Goal: Task Accomplishment & Management: Use online tool/utility

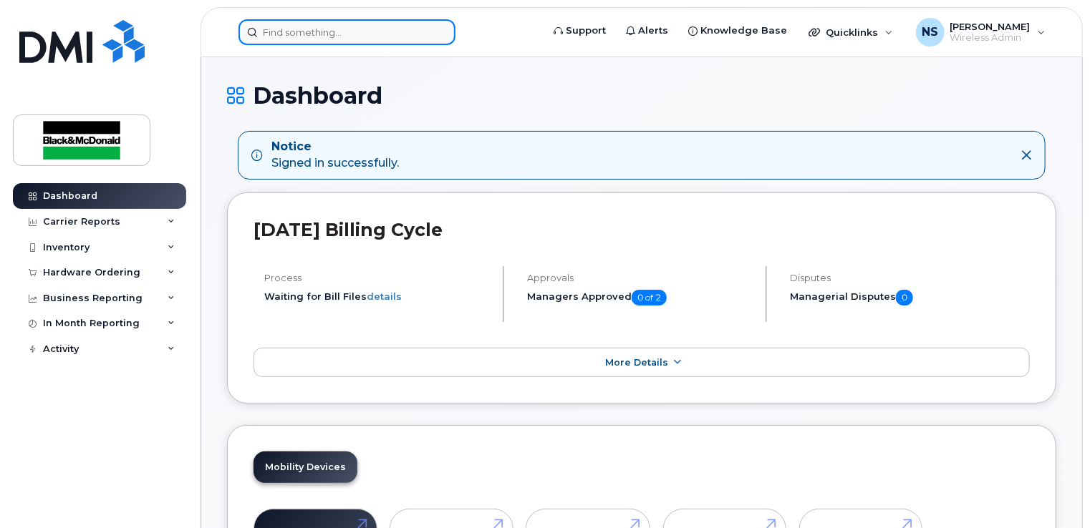
click at [341, 34] on input at bounding box center [346, 32] width 217 height 26
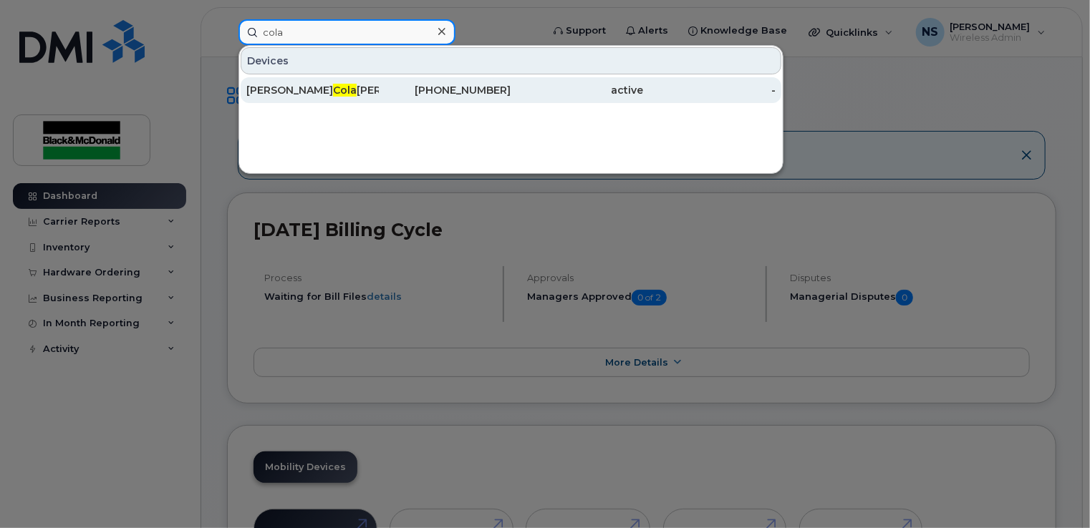
type input "cola"
click at [337, 87] on div "Mike Cola lillo" at bounding box center [312, 90] width 132 height 14
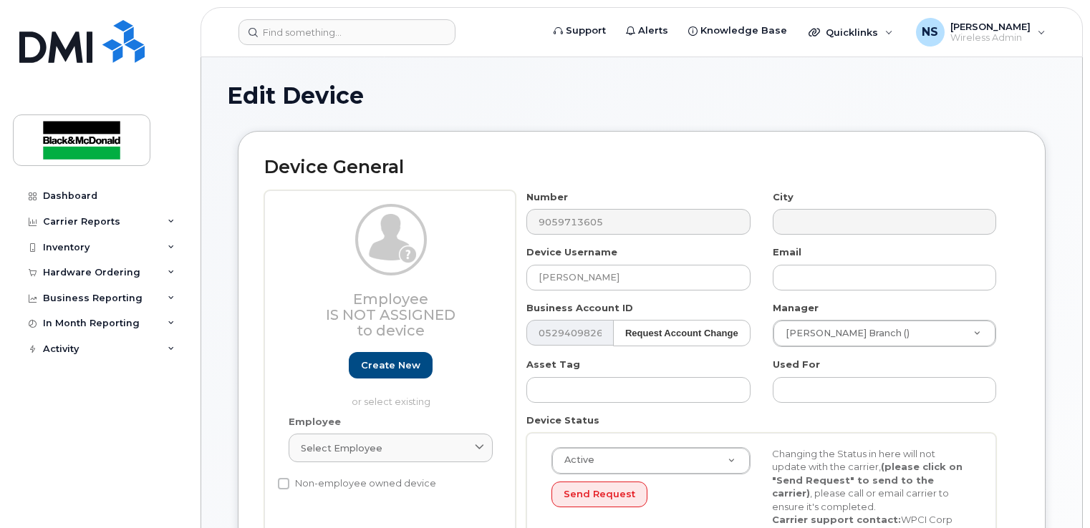
select select "158675"
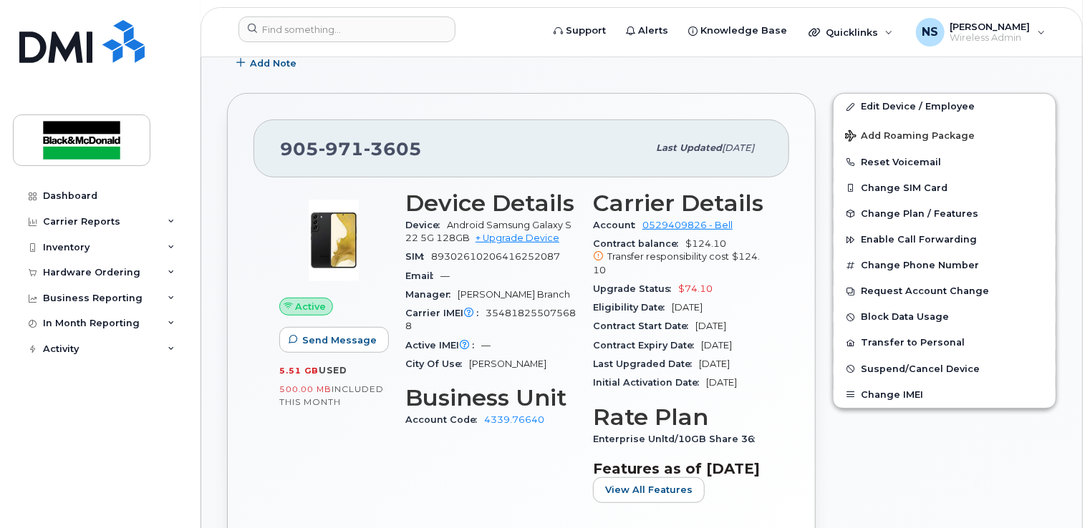
scroll to position [246, 0]
